Goal: Transaction & Acquisition: Purchase product/service

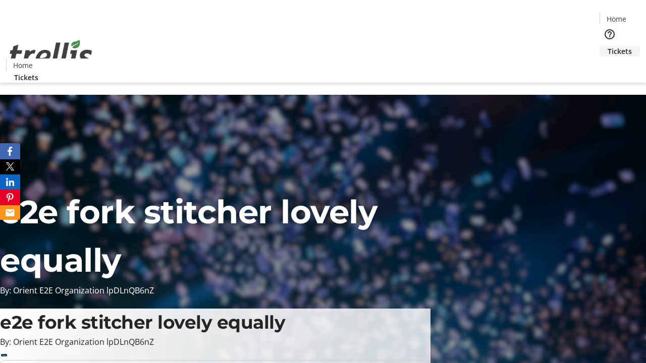
click at [608, 46] on span "Tickets" at bounding box center [620, 51] width 24 height 11
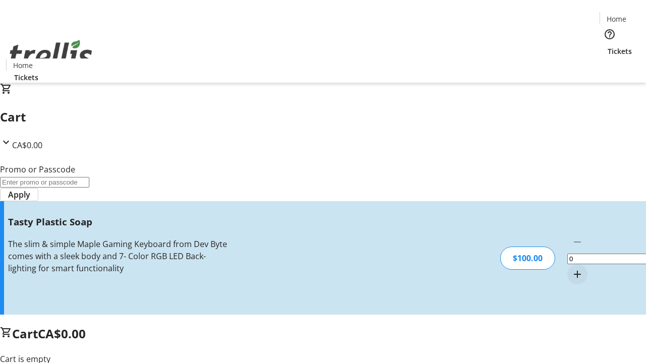
click at [571, 269] on mat-icon "Increment by one" at bounding box center [577, 275] width 12 height 12
type input "1"
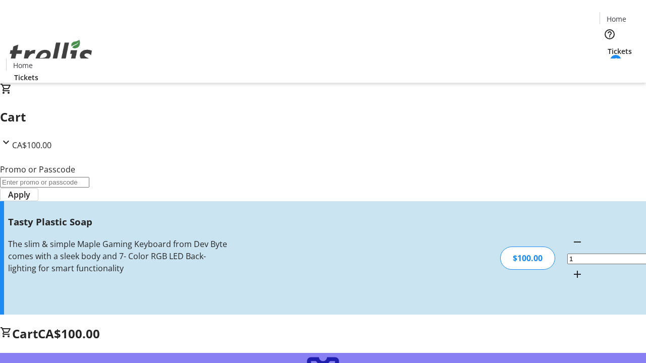
type input "FREE"
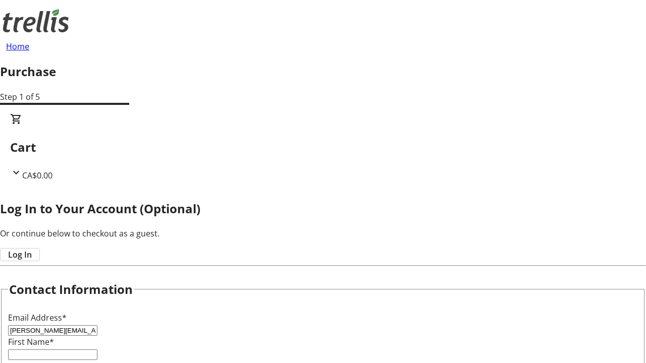
type input "[PERSON_NAME][EMAIL_ADDRESS][DOMAIN_NAME]"
type input "[PERSON_NAME]"
type input "Kerluke"
